Goal: Ask a question

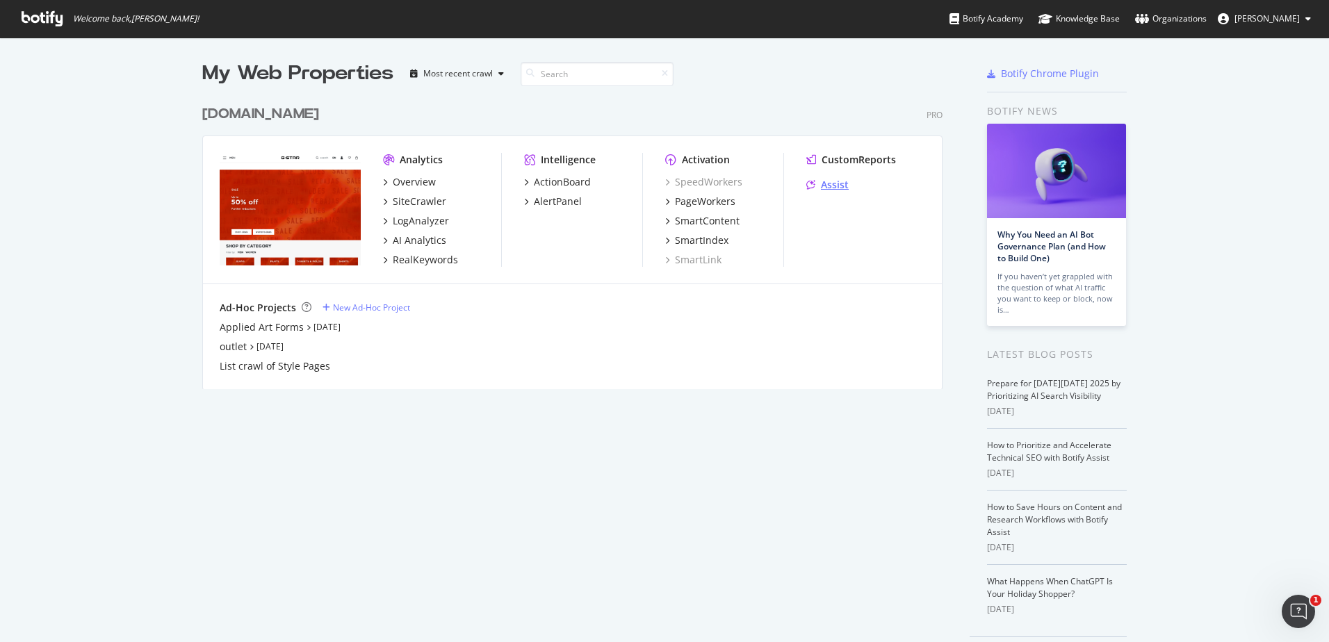
click at [841, 181] on div "Assist" at bounding box center [835, 185] width 28 height 14
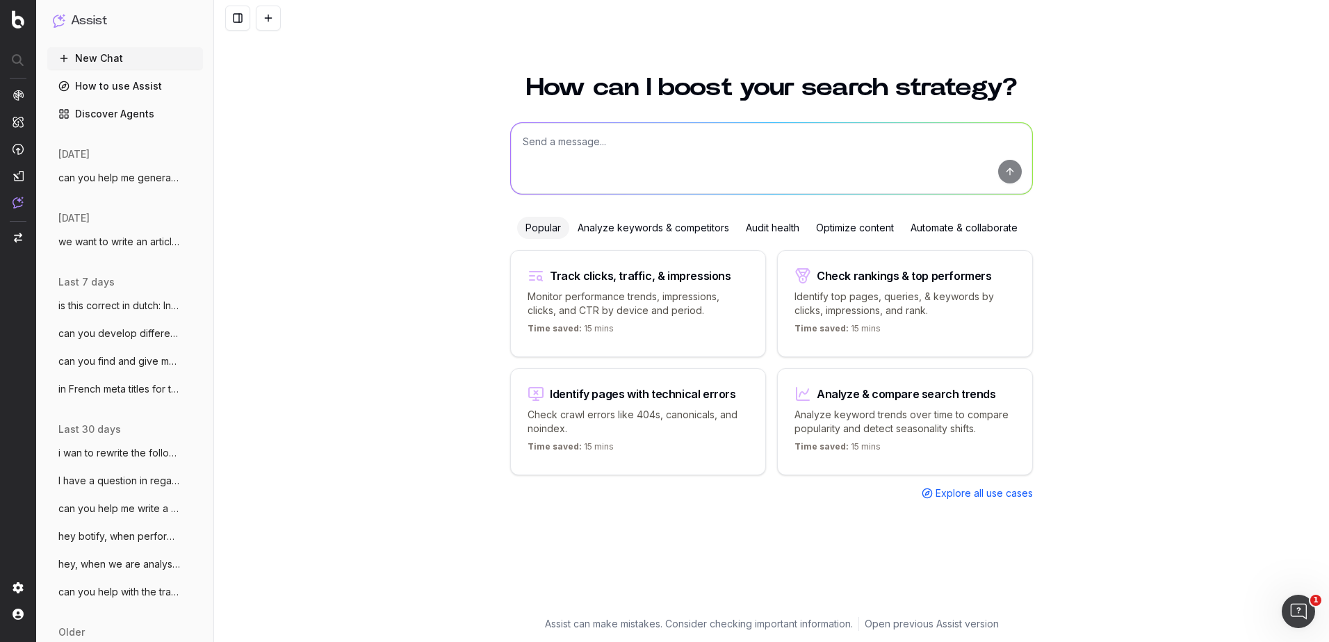
click at [653, 148] on textarea at bounding box center [771, 158] width 521 height 71
paste textarea "In de herenbroekenpromo van G-STAR shop je stijlen voor elke dag tegen gereduce…"
type textarea "is this text correct in Dutch: In de herenbroekenpromo van G-STAR shop je stijl…"
